Goal: Information Seeking & Learning: Check status

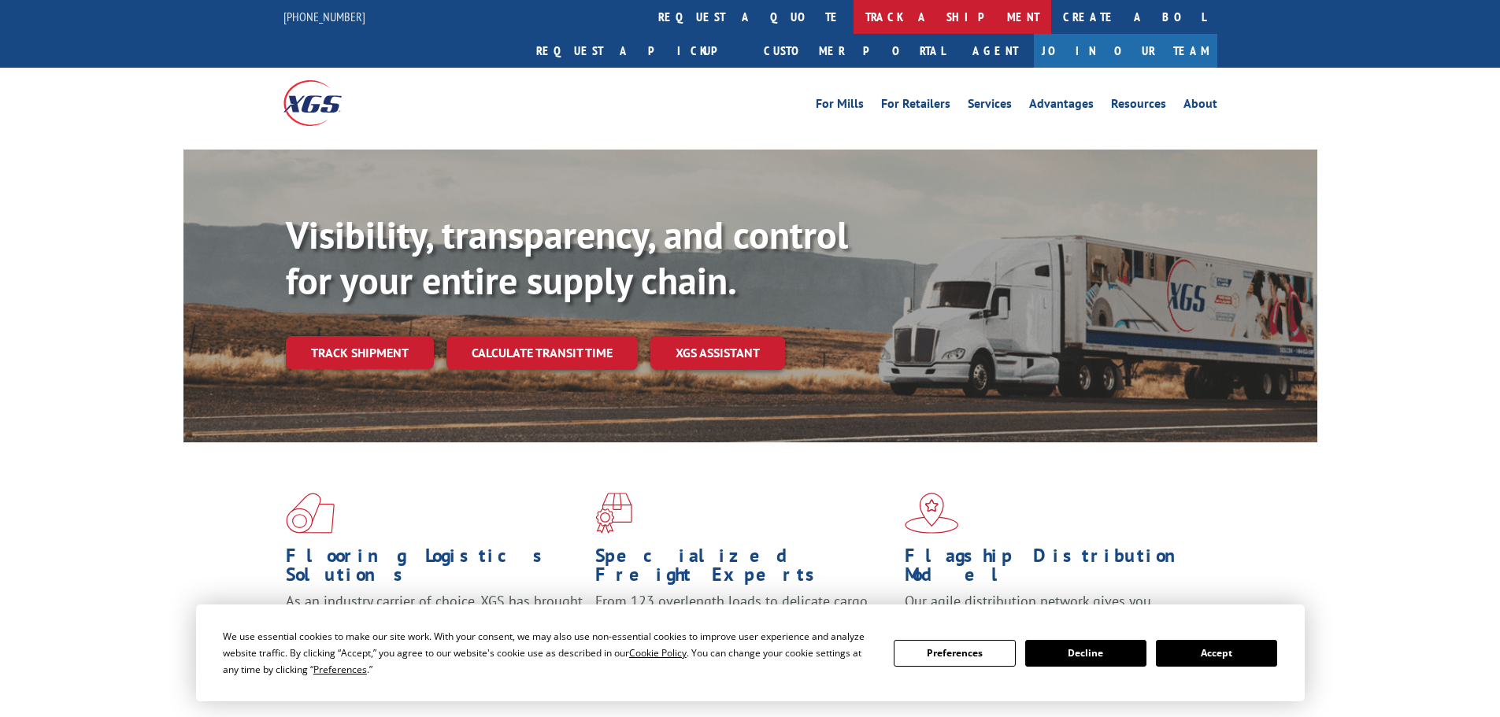
click at [853, 19] on link "track a shipment" at bounding box center [952, 17] width 198 height 34
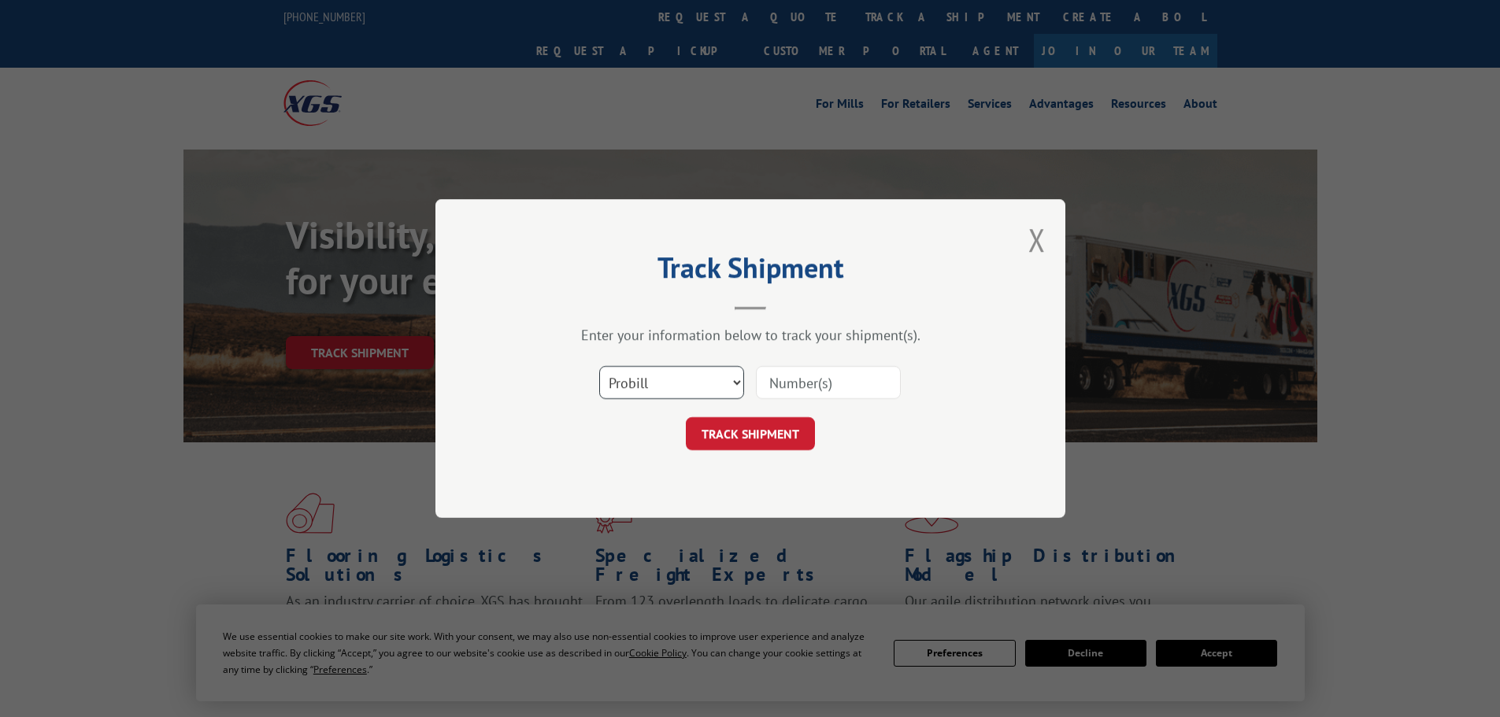
drag, startPoint x: 655, startPoint y: 387, endPoint x: 656, endPoint y: 348, distance: 38.6
click at [656, 348] on div "Enter your information below to track your shipment(s). Select category... Prob…" at bounding box center [750, 388] width 472 height 124
select select "po"
click at [599, 366] on select "Select category... Probill BOL PO" at bounding box center [671, 382] width 145 height 33
click at [784, 388] on input at bounding box center [828, 382] width 145 height 33
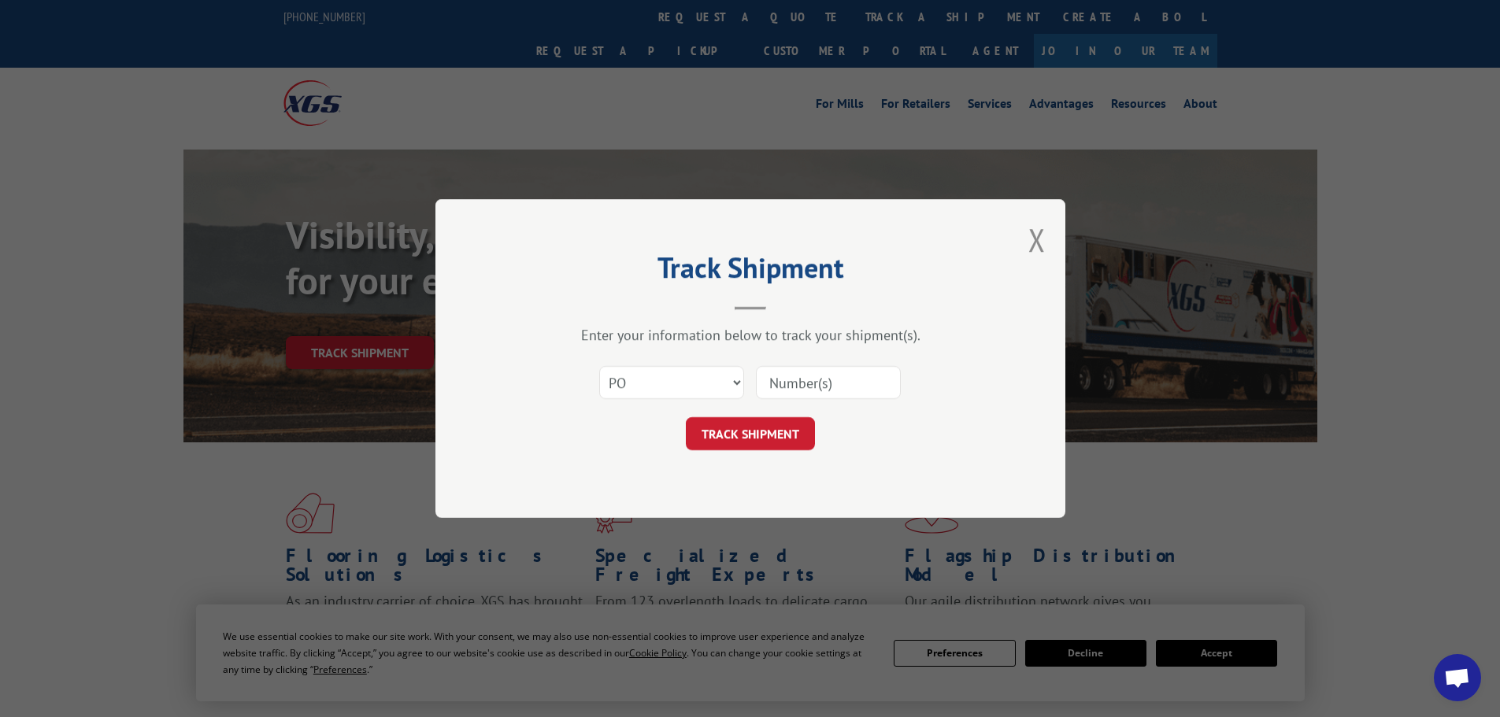
paste input "26531623"
type input "26531623"
click button "TRACK SHIPMENT" at bounding box center [750, 433] width 129 height 33
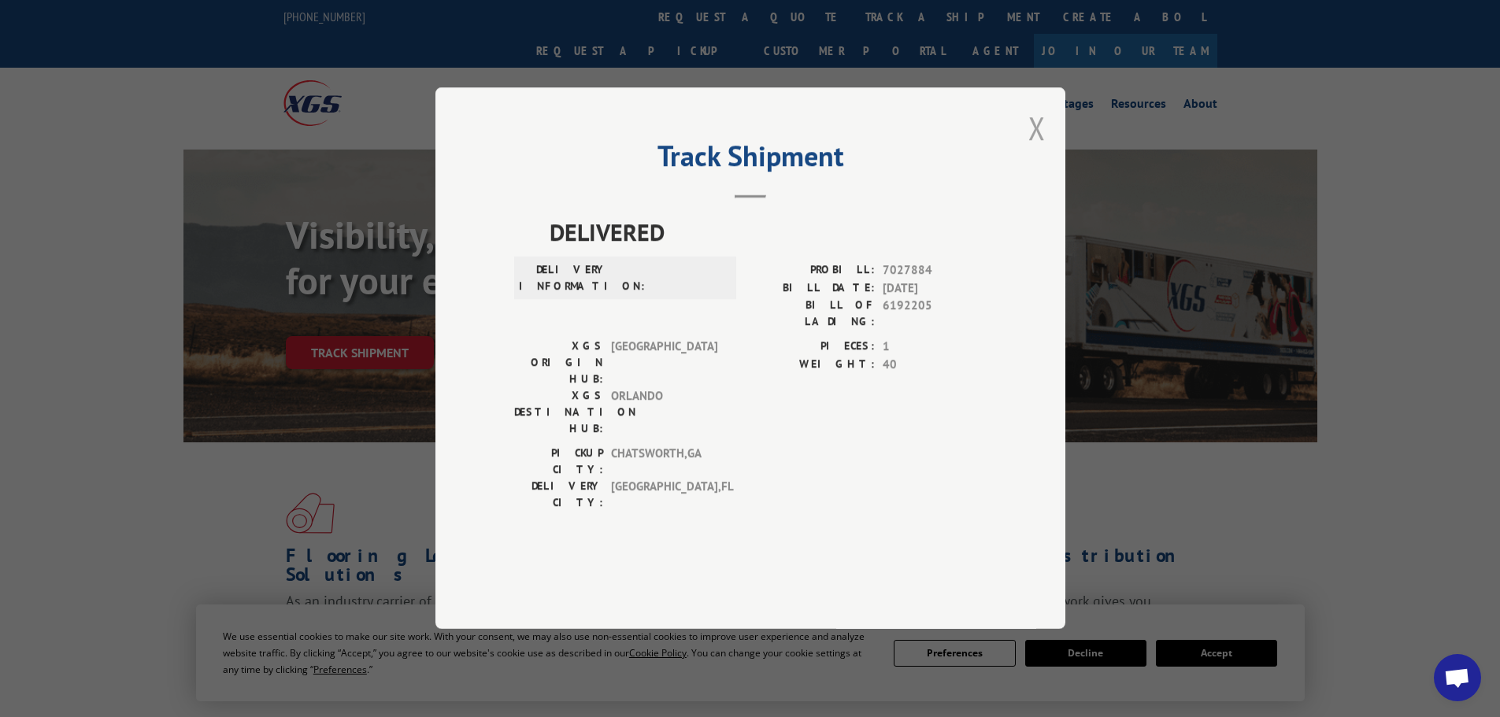
click at [1038, 149] on button "Close modal" at bounding box center [1036, 128] width 17 height 42
